Goal: Complete application form

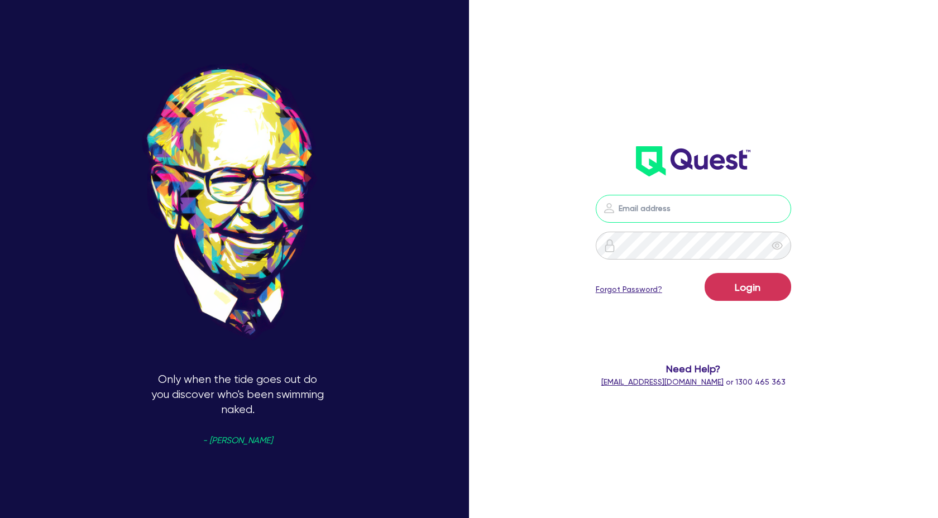
type input "[PERSON_NAME][EMAIL_ADDRESS][DOMAIN_NAME]"
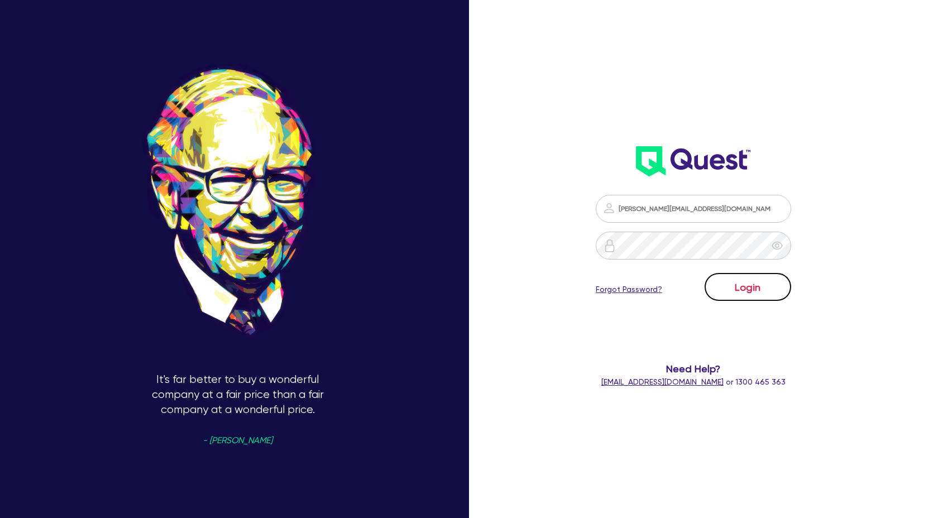
click at [758, 284] on button "Login" at bounding box center [748, 287] width 87 height 28
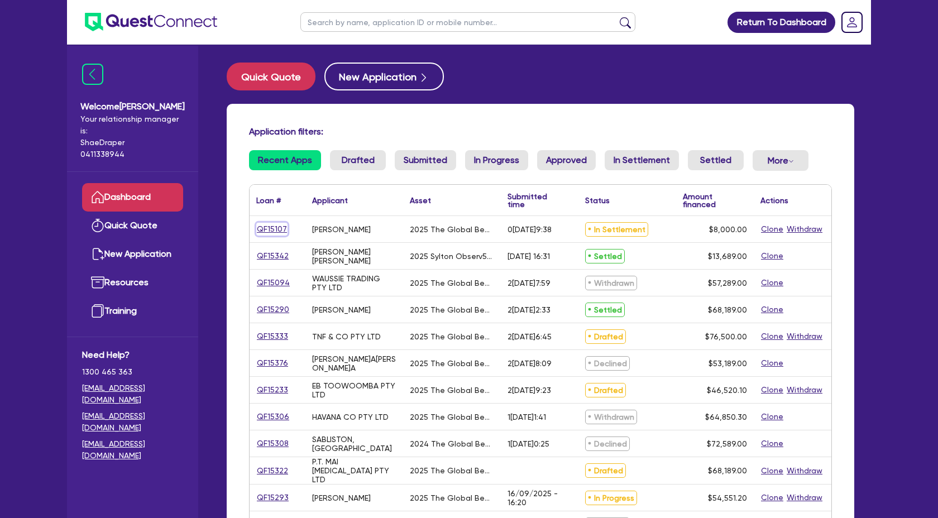
click at [278, 224] on link "QF15107" at bounding box center [271, 229] width 31 height 13
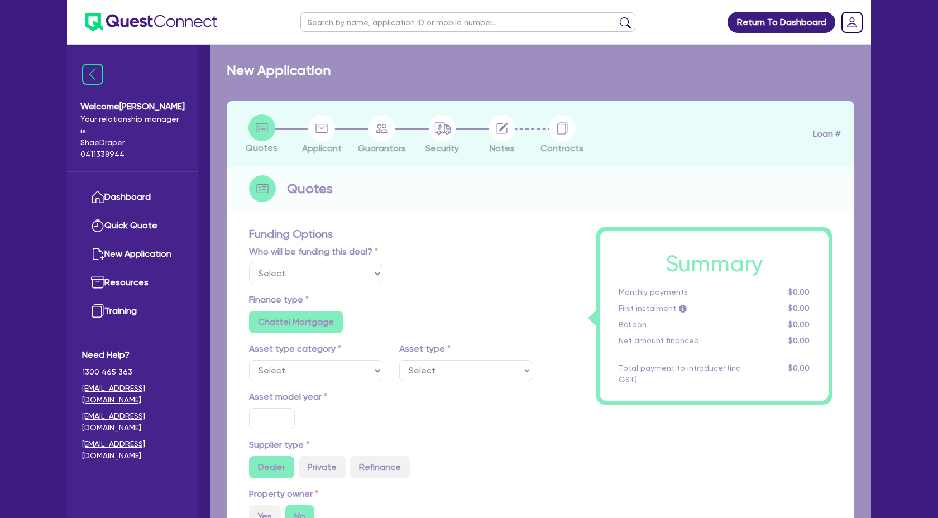
select select "Quest Finance - Own Book"
select select "TERTIARY_ASSETS"
type input "2025"
type input "10,000"
type input "2,000"
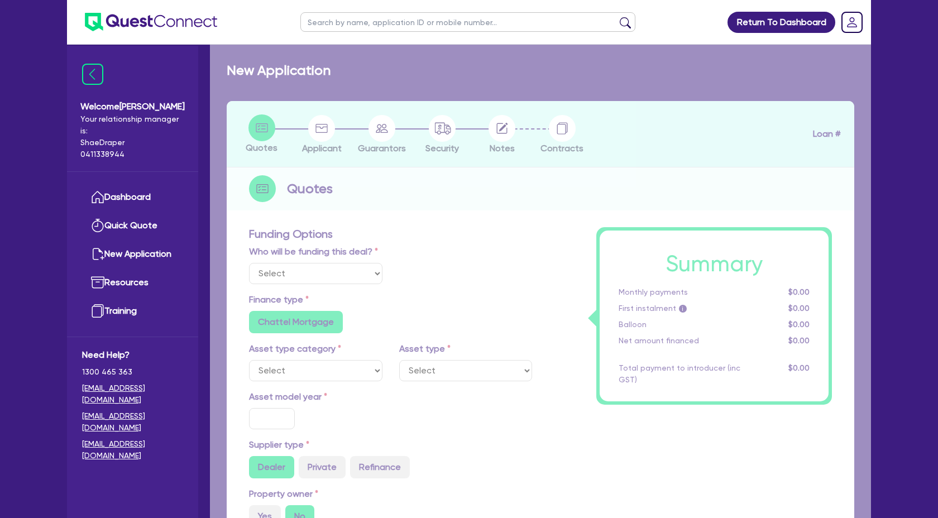
type input "4"
type input "320"
type input "17.95"
select select "BEAUTY_EQUIPMENT"
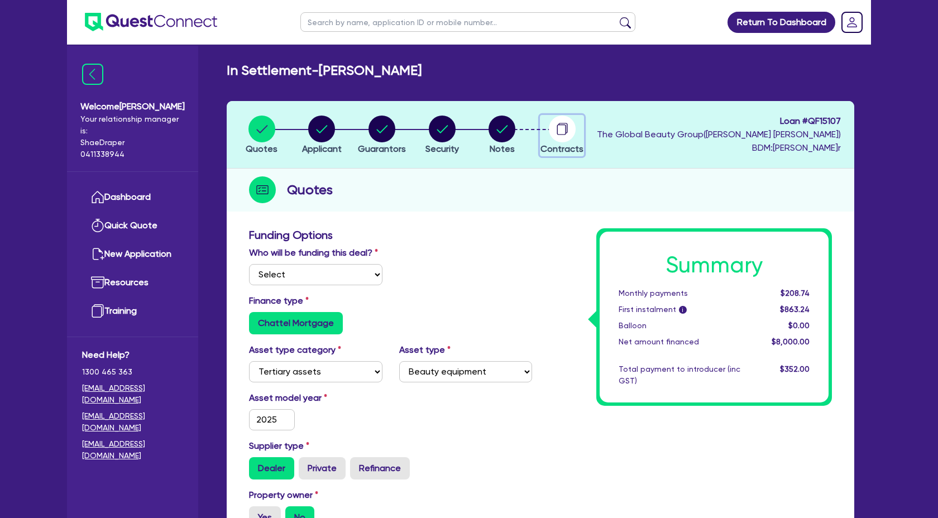
click at [561, 133] on circle "button" at bounding box center [562, 129] width 27 height 27
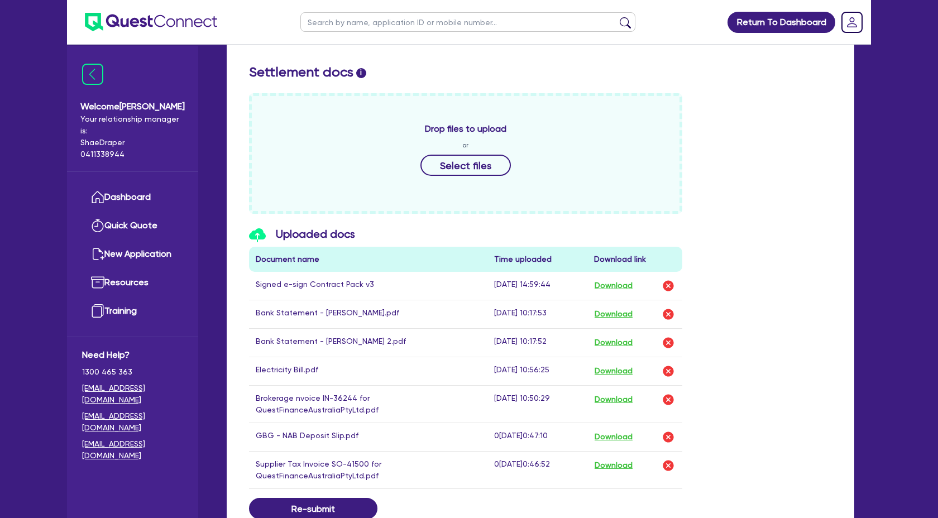
scroll to position [500, 0]
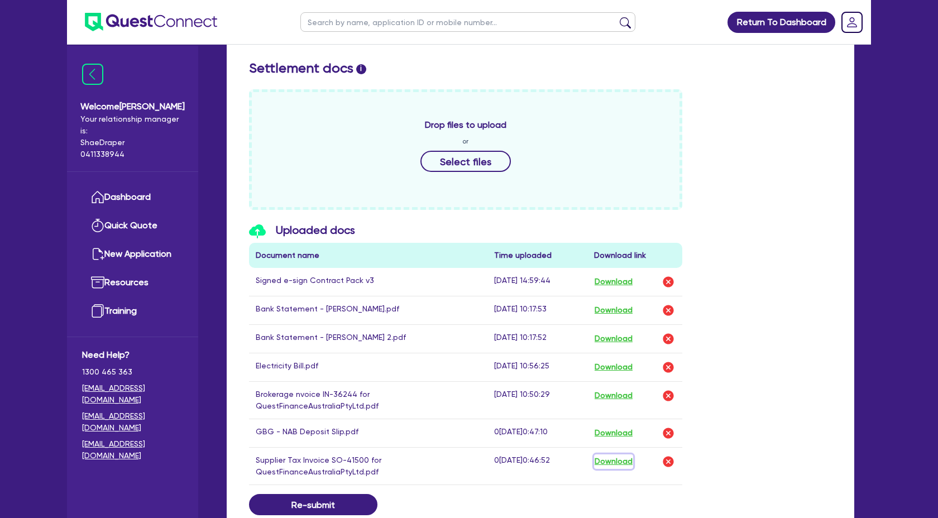
click at [619, 465] on button "Download" at bounding box center [613, 461] width 39 height 15
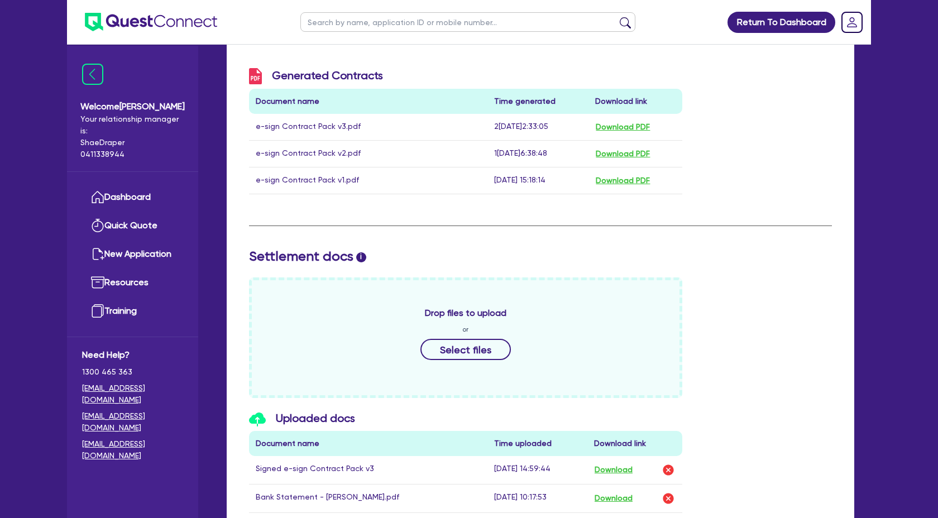
scroll to position [0, 0]
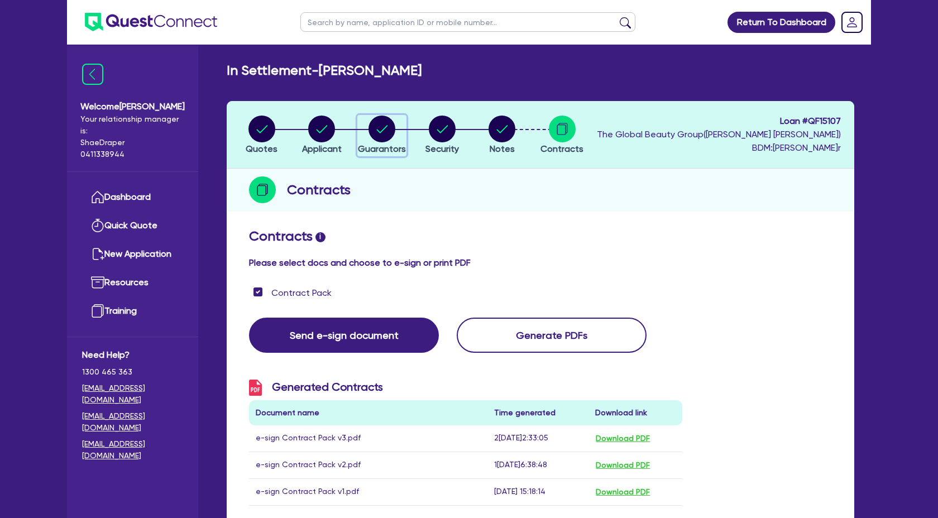
click at [387, 138] on circle "button" at bounding box center [381, 129] width 27 height 27
select select "MS"
select select "[GEOGRAPHIC_DATA]"
select select "DE_FACTO"
select select "[GEOGRAPHIC_DATA]"
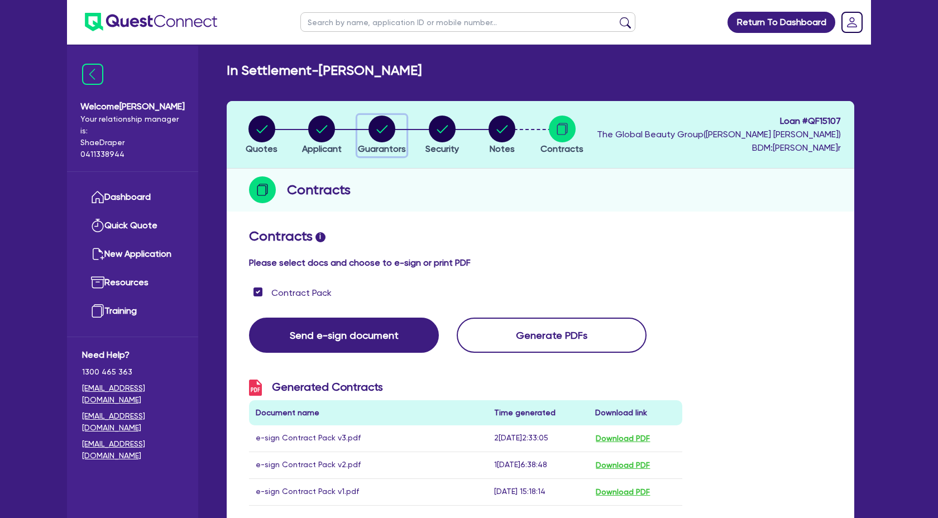
select select "CASH"
select select "HOUSEHOLD_PERSONAL"
select select "OTHER"
select select "VEHICLE_LOAN"
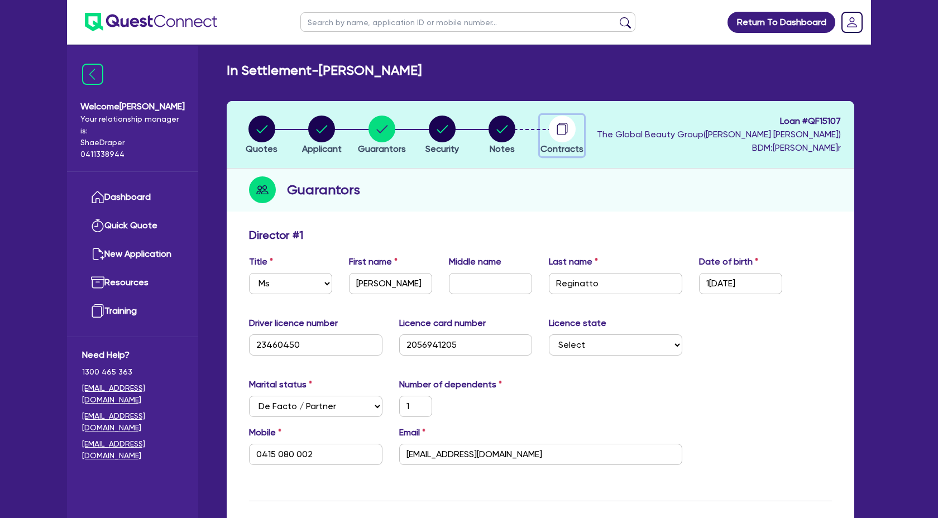
click at [563, 142] on circle "button" at bounding box center [562, 129] width 27 height 27
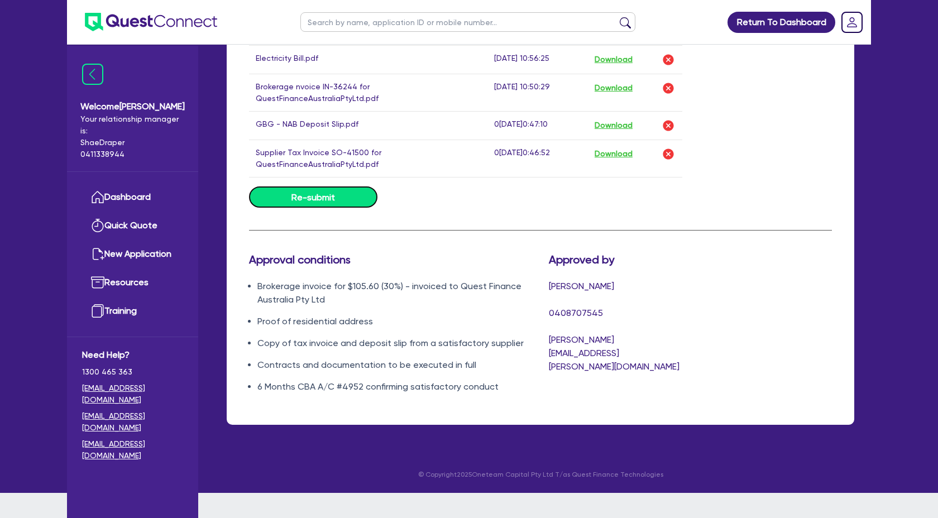
scroll to position [782, 0]
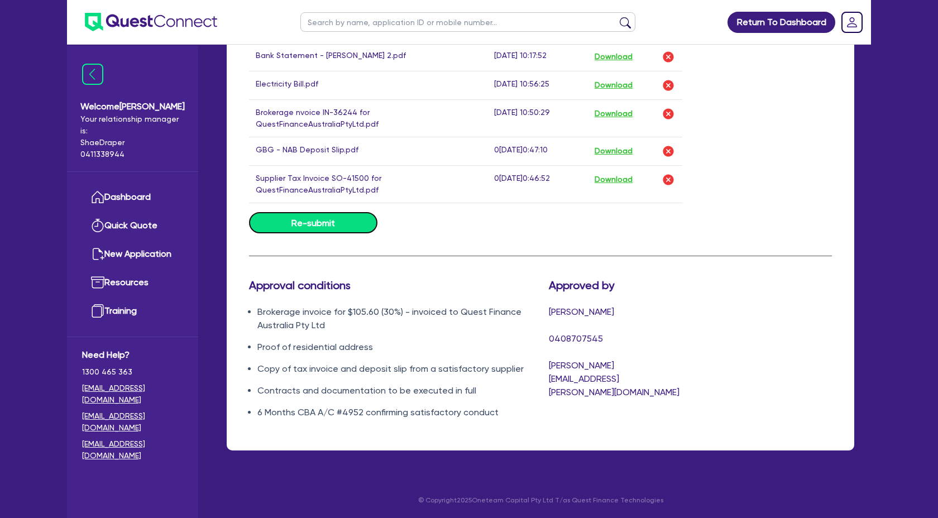
click at [319, 220] on button "Re-submit" at bounding box center [313, 222] width 128 height 21
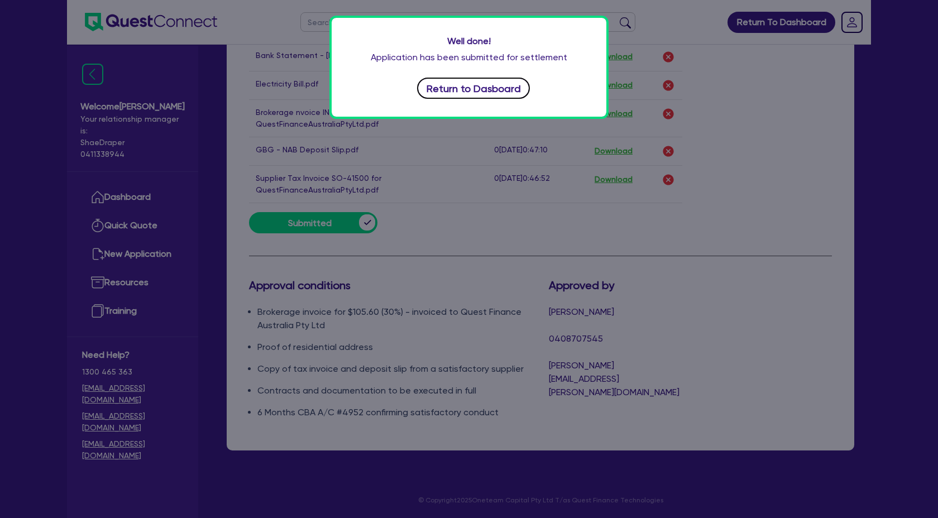
click at [457, 79] on button "Return to Dasboard" at bounding box center [473, 88] width 113 height 21
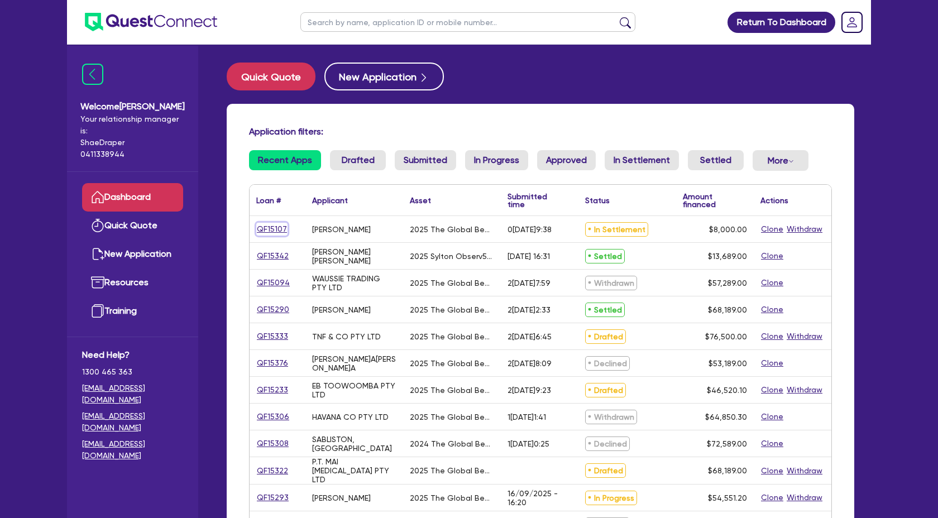
click at [275, 232] on link "QF15107" at bounding box center [271, 229] width 31 height 13
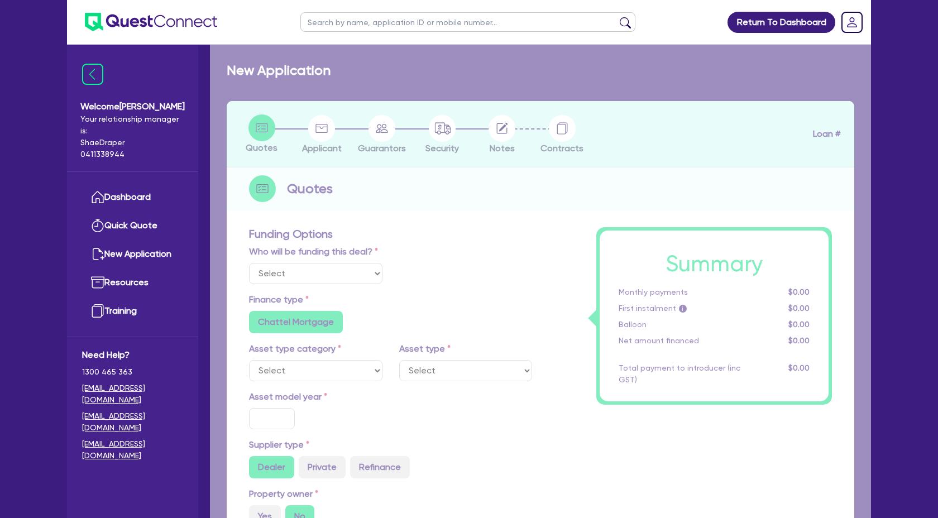
select select "Quest Finance - Own Book"
select select "TERTIARY_ASSETS"
type input "2025"
type input "10,000"
type input "2,000"
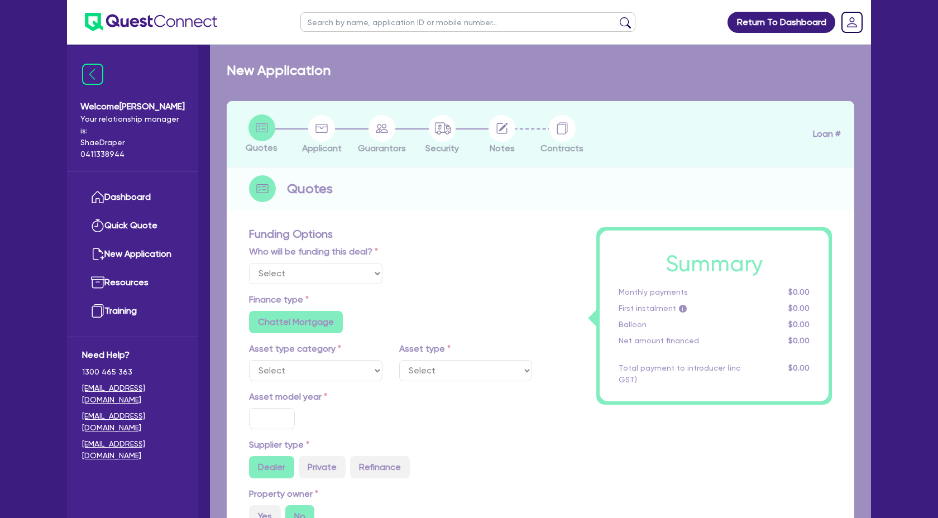
type input "4"
type input "320"
type input "17.95"
select select "BEAUTY_EQUIPMENT"
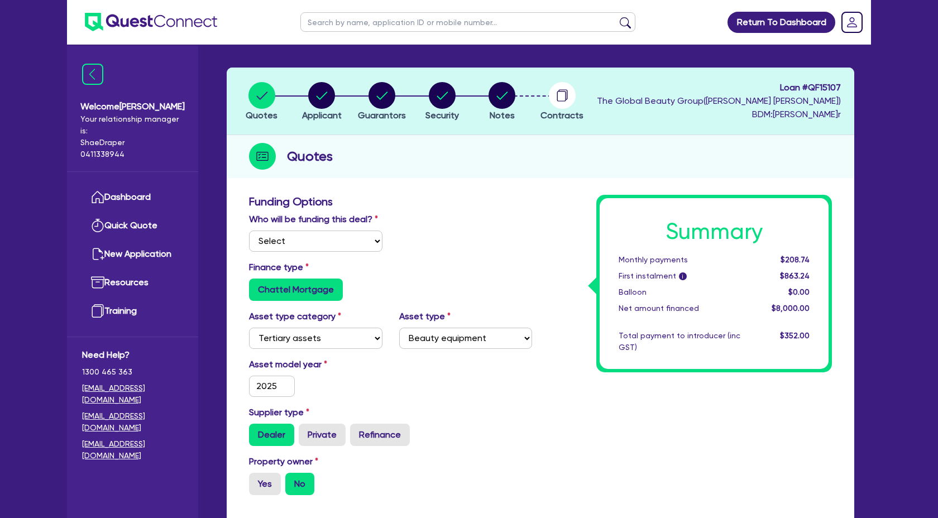
scroll to position [38, 0]
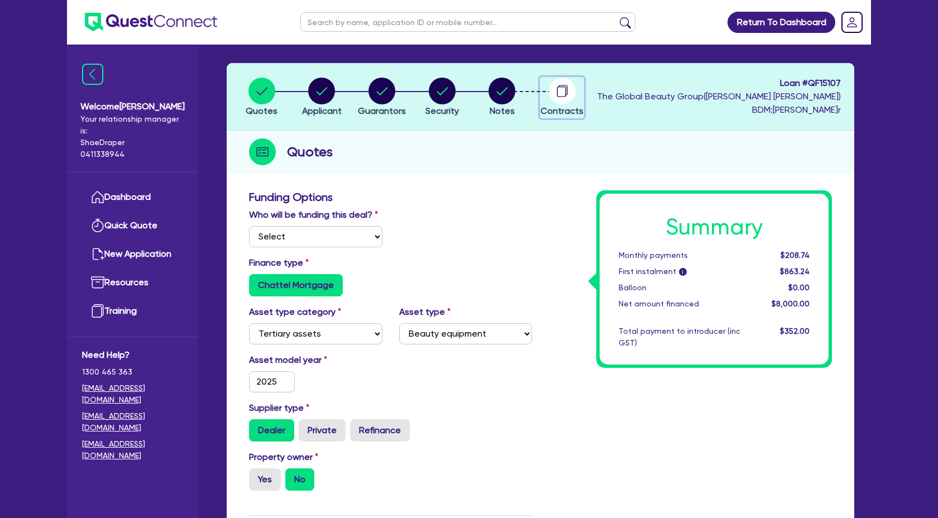
click at [560, 99] on circle "button" at bounding box center [562, 91] width 27 height 27
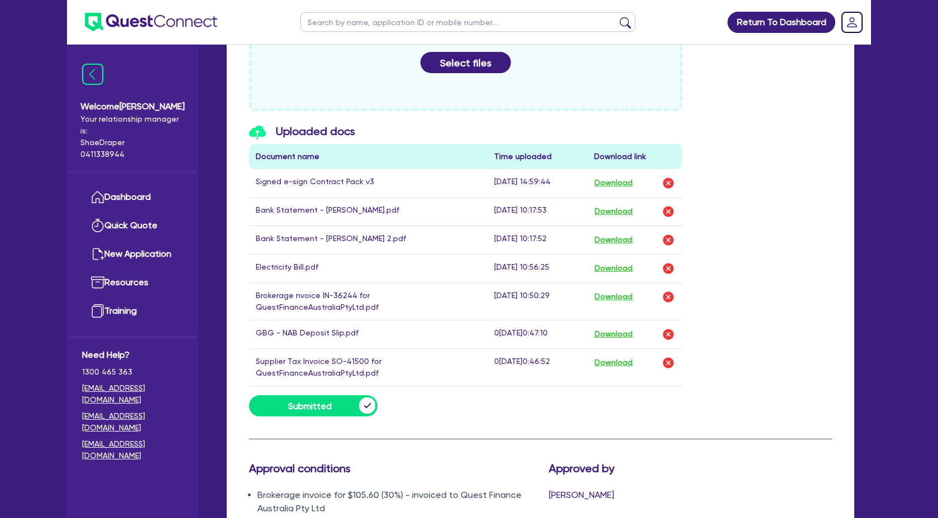
scroll to position [603, 0]
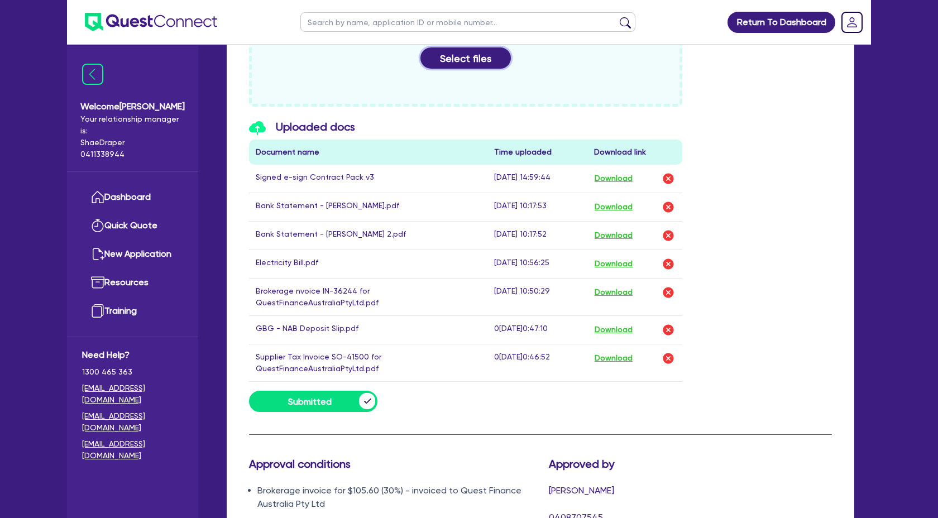
click at [488, 55] on button "Select files" at bounding box center [465, 57] width 90 height 21
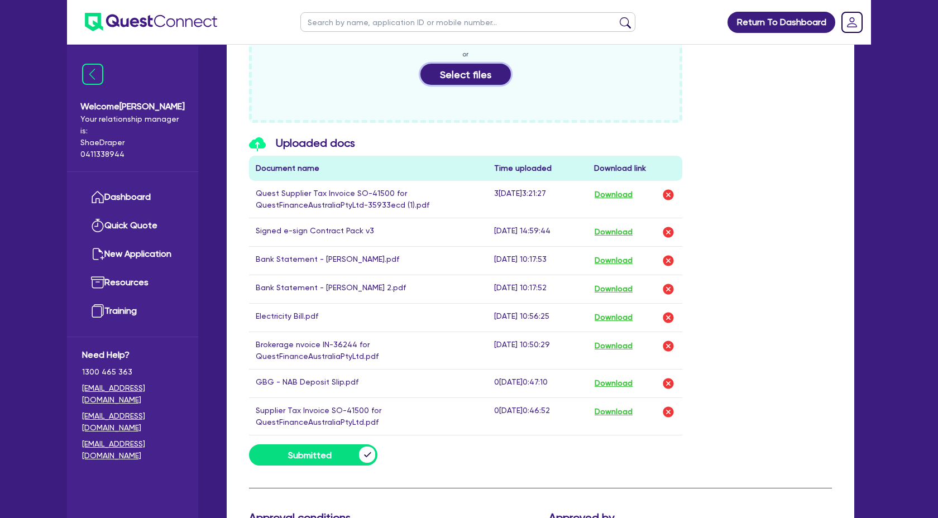
click at [455, 73] on button "Select files" at bounding box center [465, 74] width 90 height 21
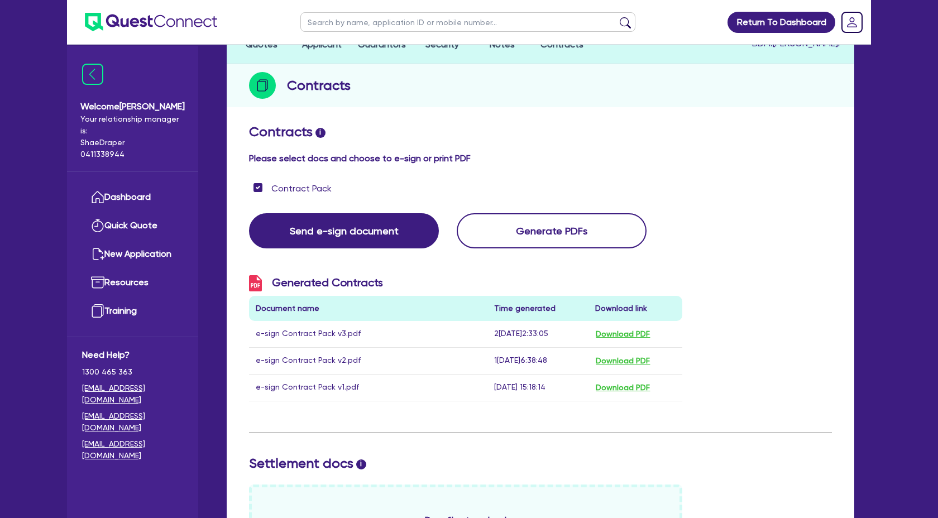
scroll to position [139, 0]
